Goal: Find specific page/section: Find specific page/section

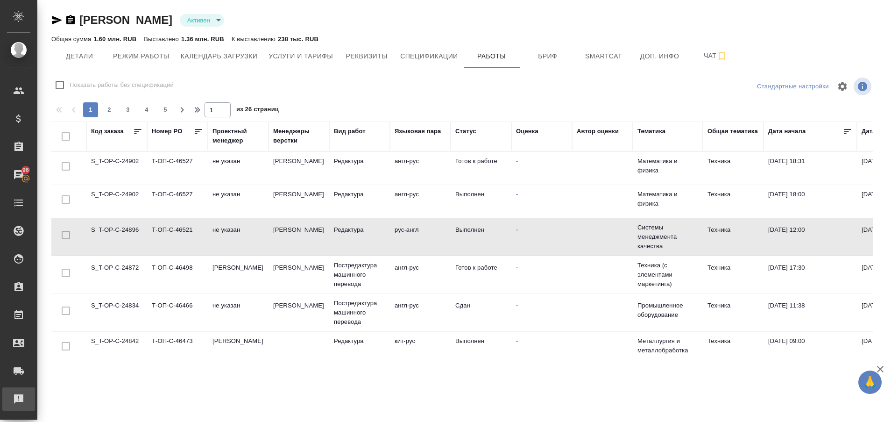
click at [19, 402] on div "Рекламации" at bounding box center [6, 399] width 23 height 14
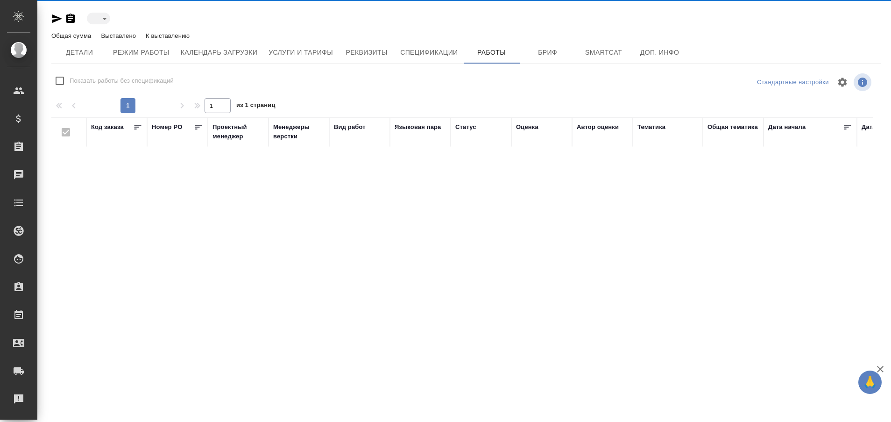
type input "active"
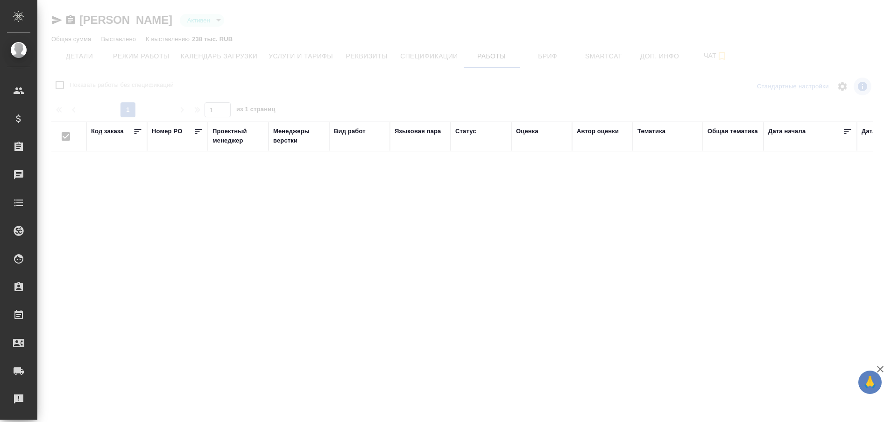
checkbox input "false"
